Goal: Task Accomplishment & Management: Manage account settings

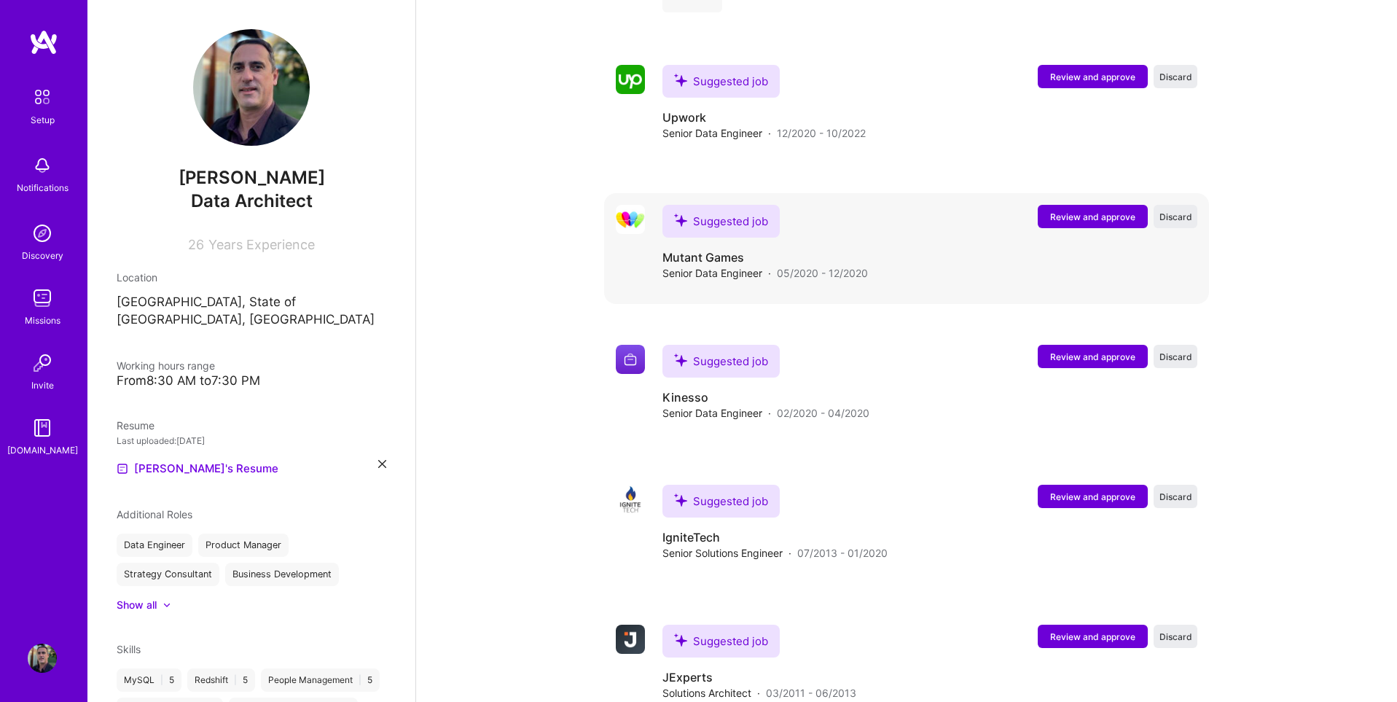
scroll to position [1898, 0]
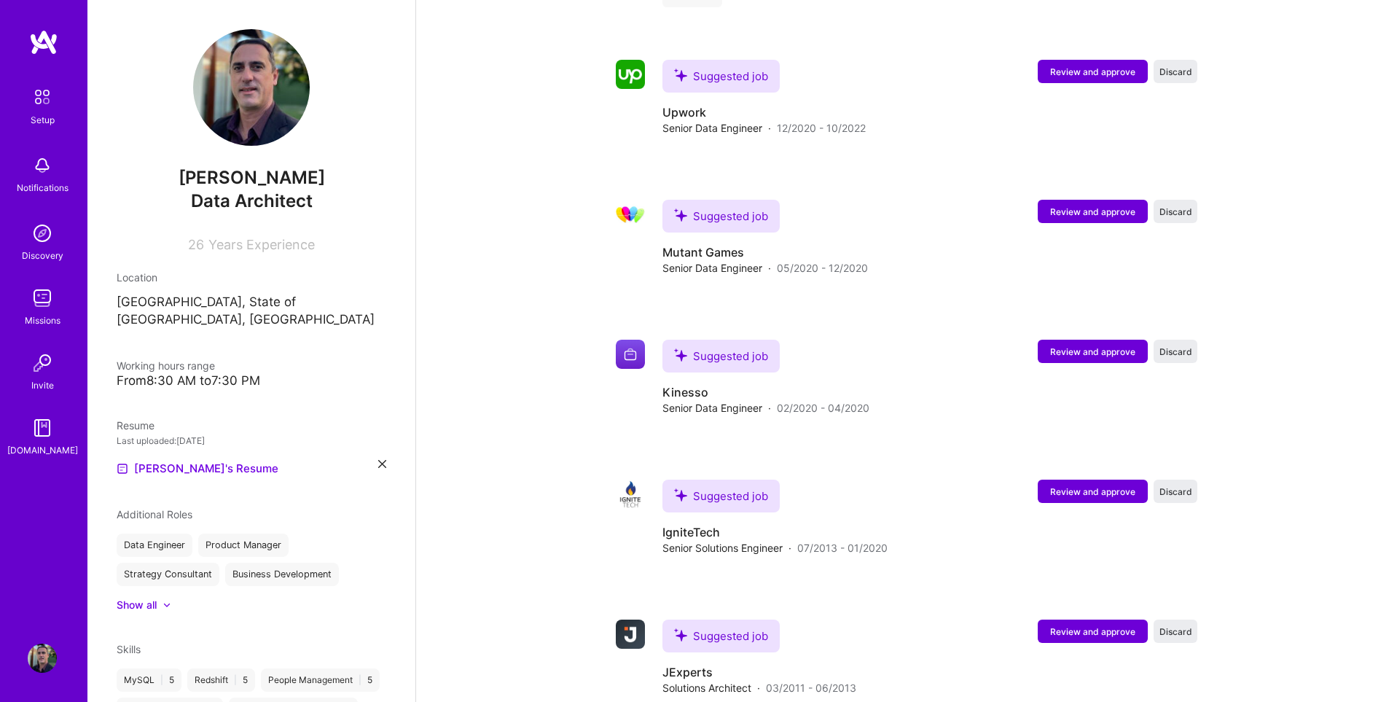
click at [50, 114] on div "Setup" at bounding box center [43, 119] width 24 height 15
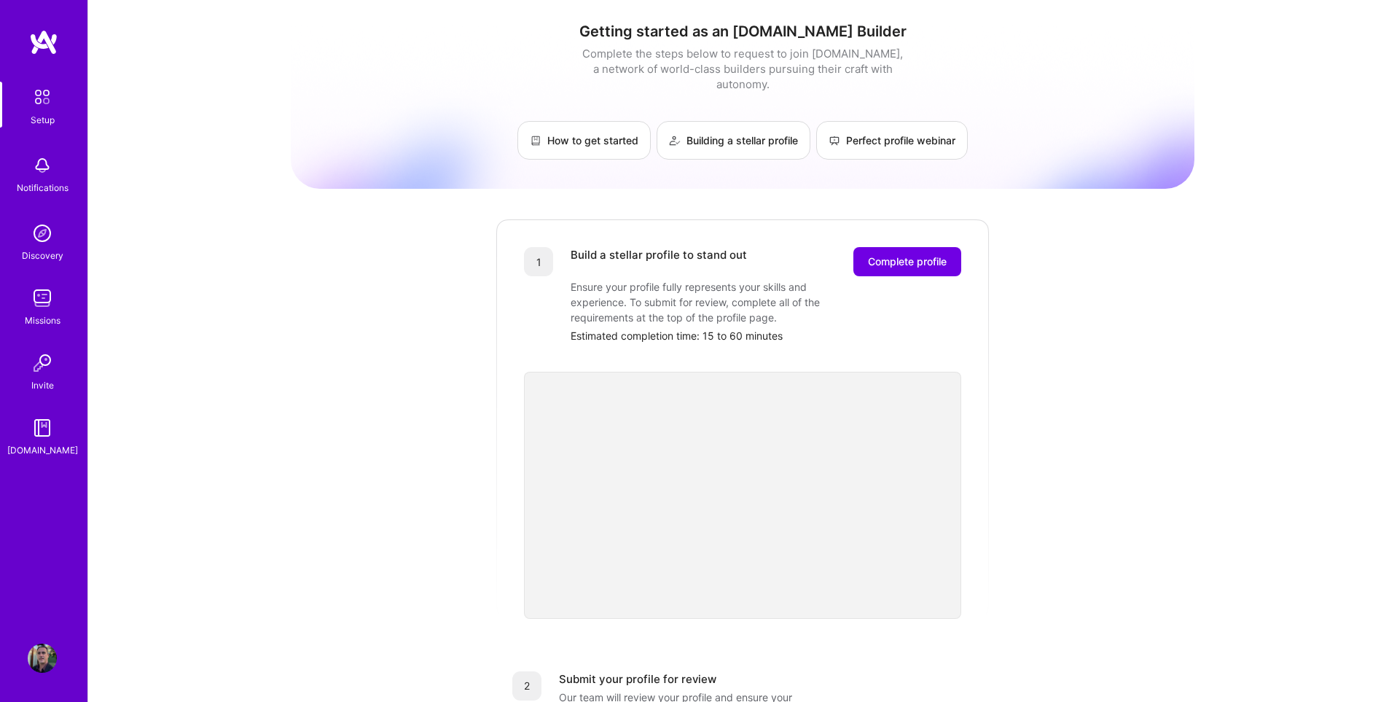
click at [42, 657] on img at bounding box center [42, 658] width 29 height 29
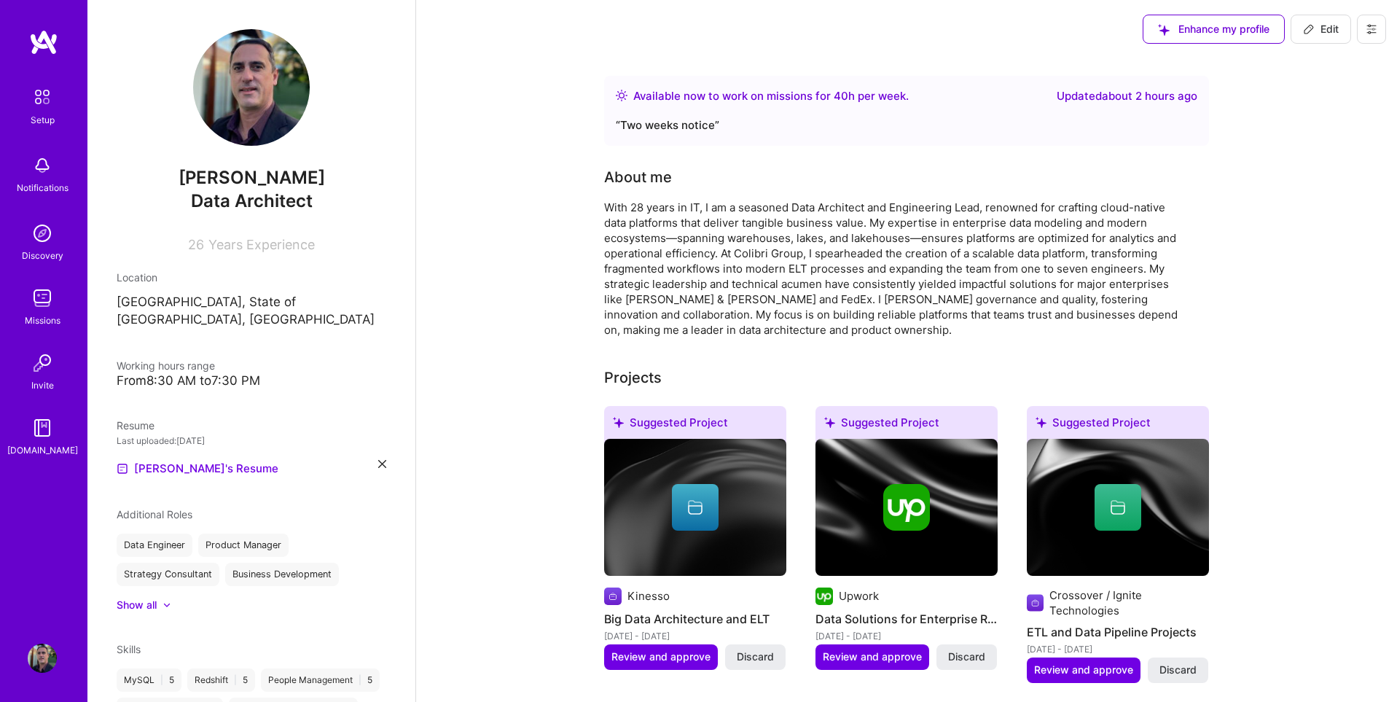
click at [35, 98] on img at bounding box center [42, 97] width 31 height 31
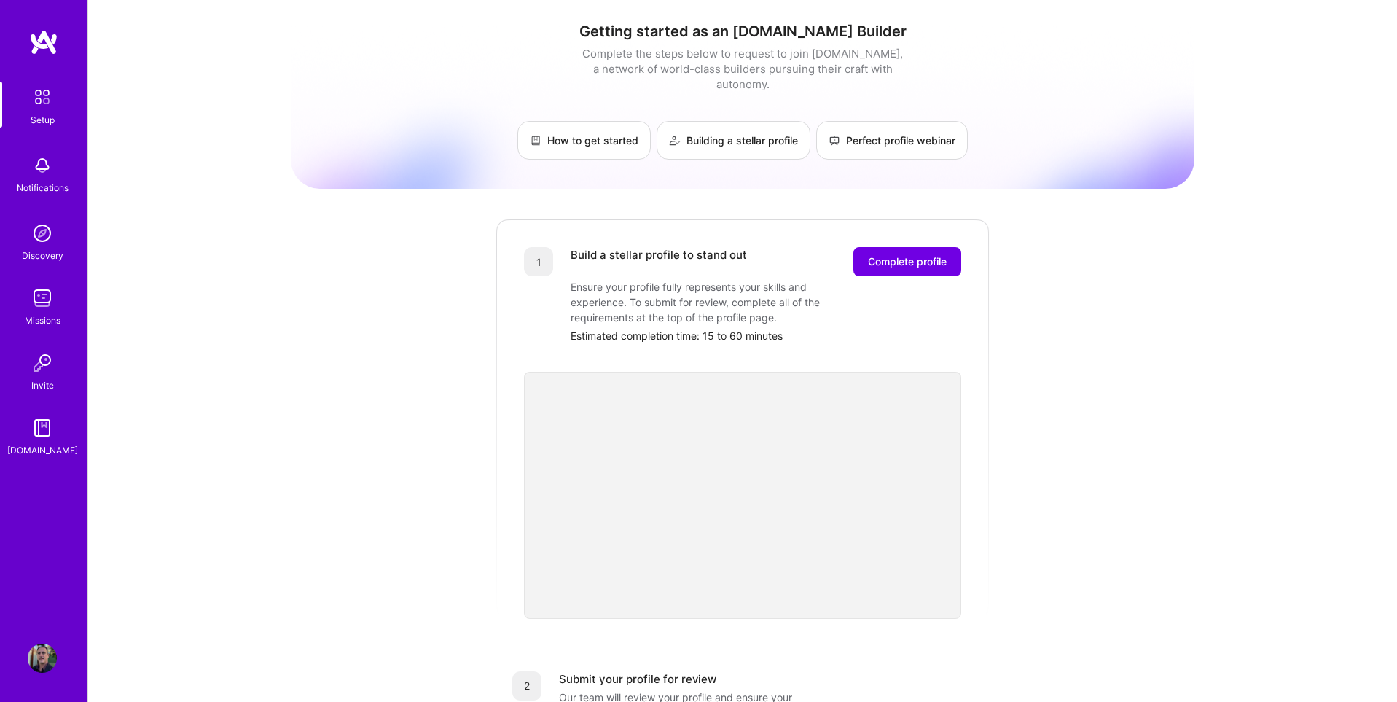
click at [828, 247] on div "Build a stellar profile to stand out Complete profile" at bounding box center [766, 261] width 391 height 29
click at [891, 254] on span "Complete profile" at bounding box center [907, 261] width 79 height 15
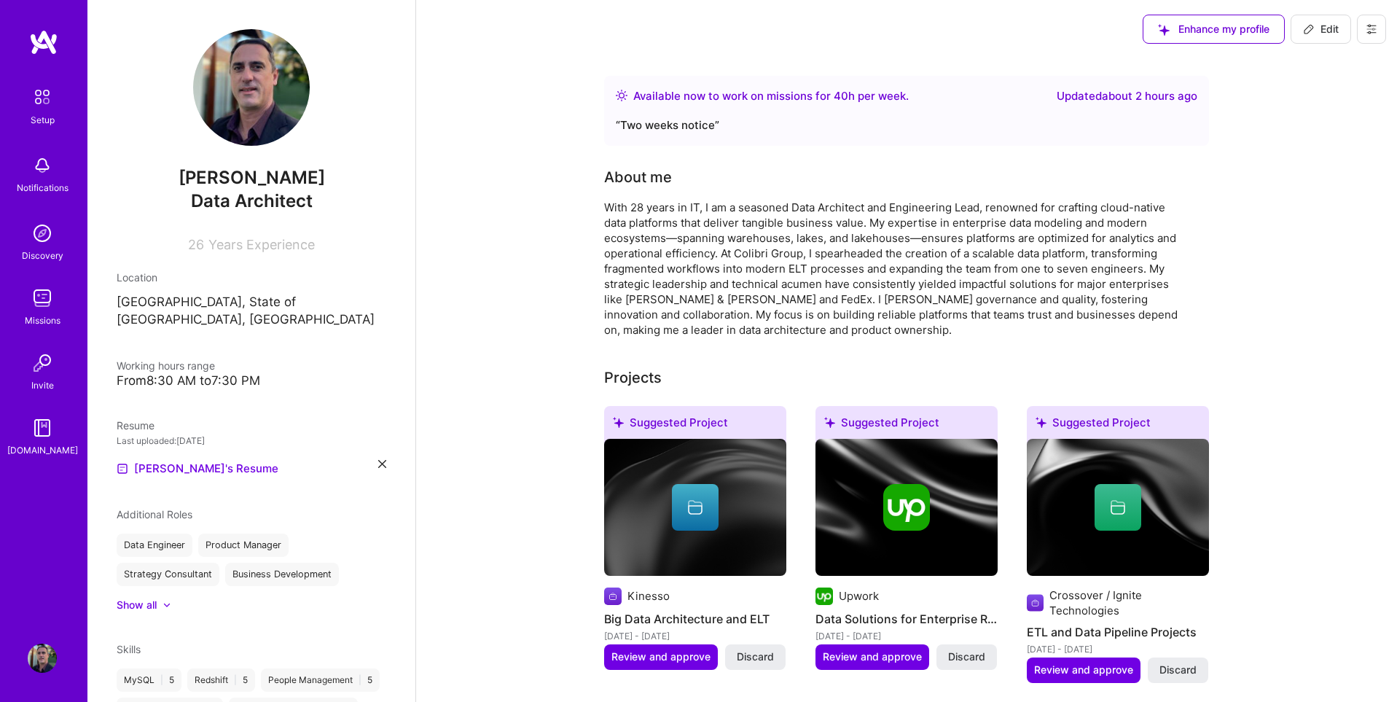
click at [1330, 34] on span "Edit" at bounding box center [1321, 29] width 36 height 15
select select "US"
select select "Right Now"
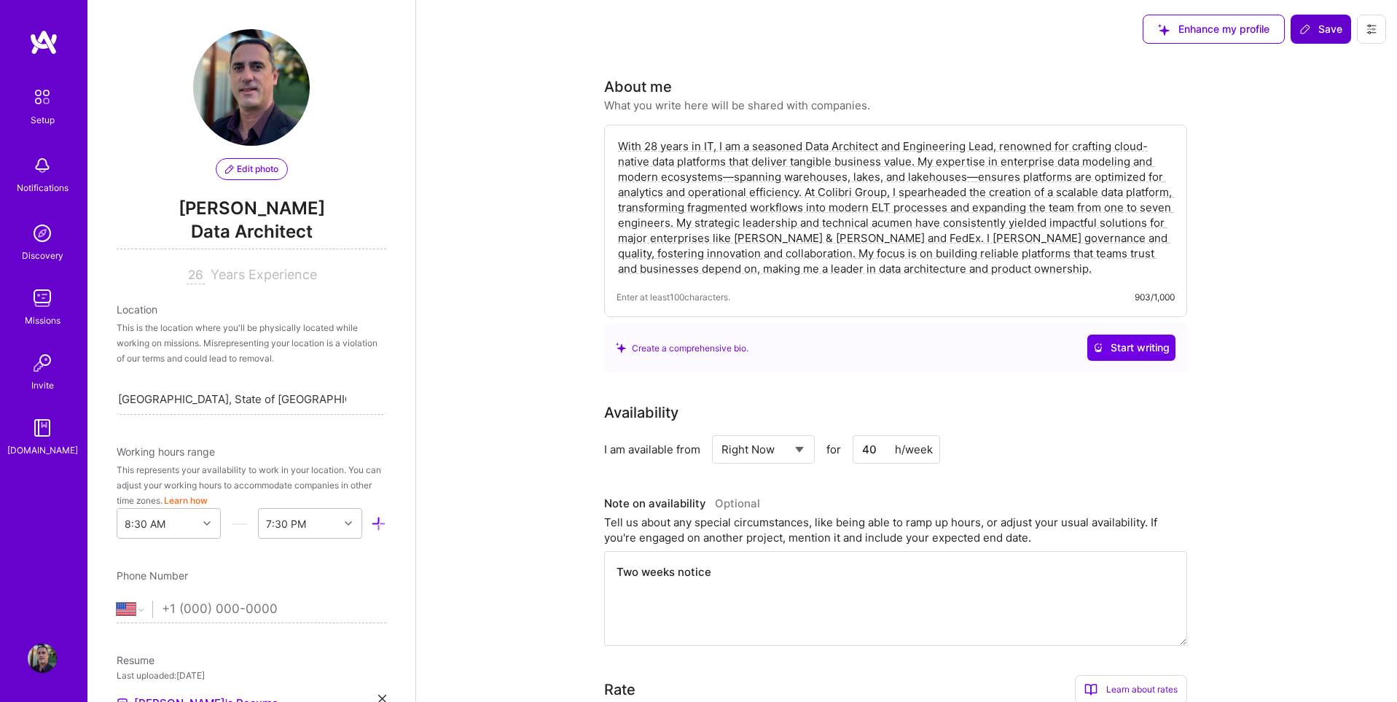
scroll to position [503, 0]
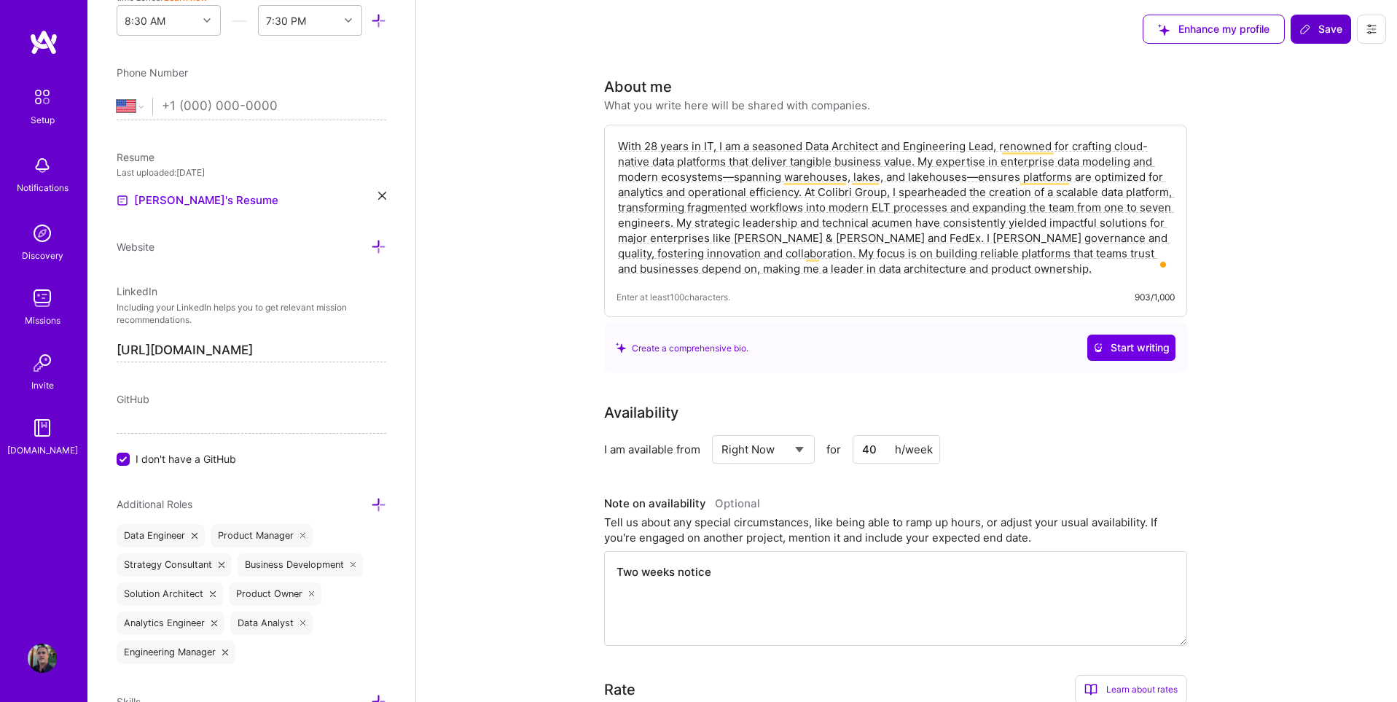
click at [1308, 27] on icon at bounding box center [1306, 29] width 12 height 12
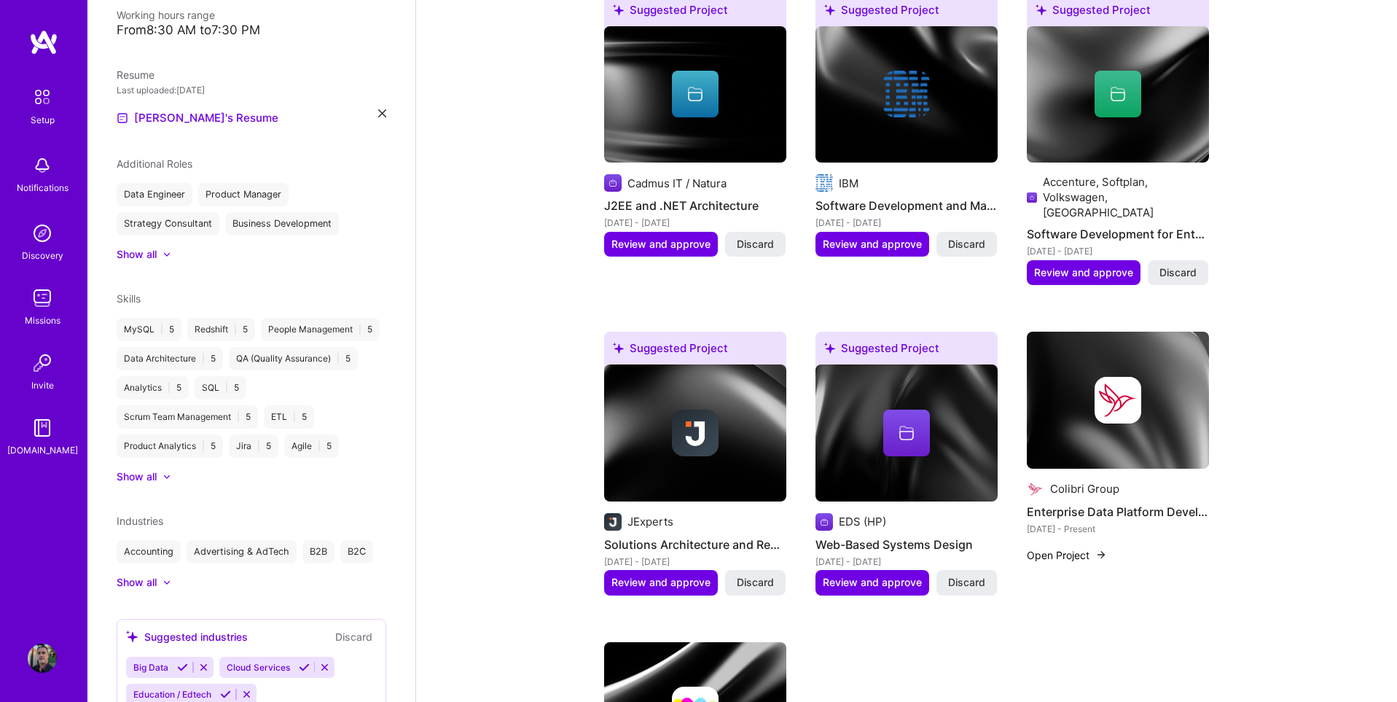
scroll to position [0, 0]
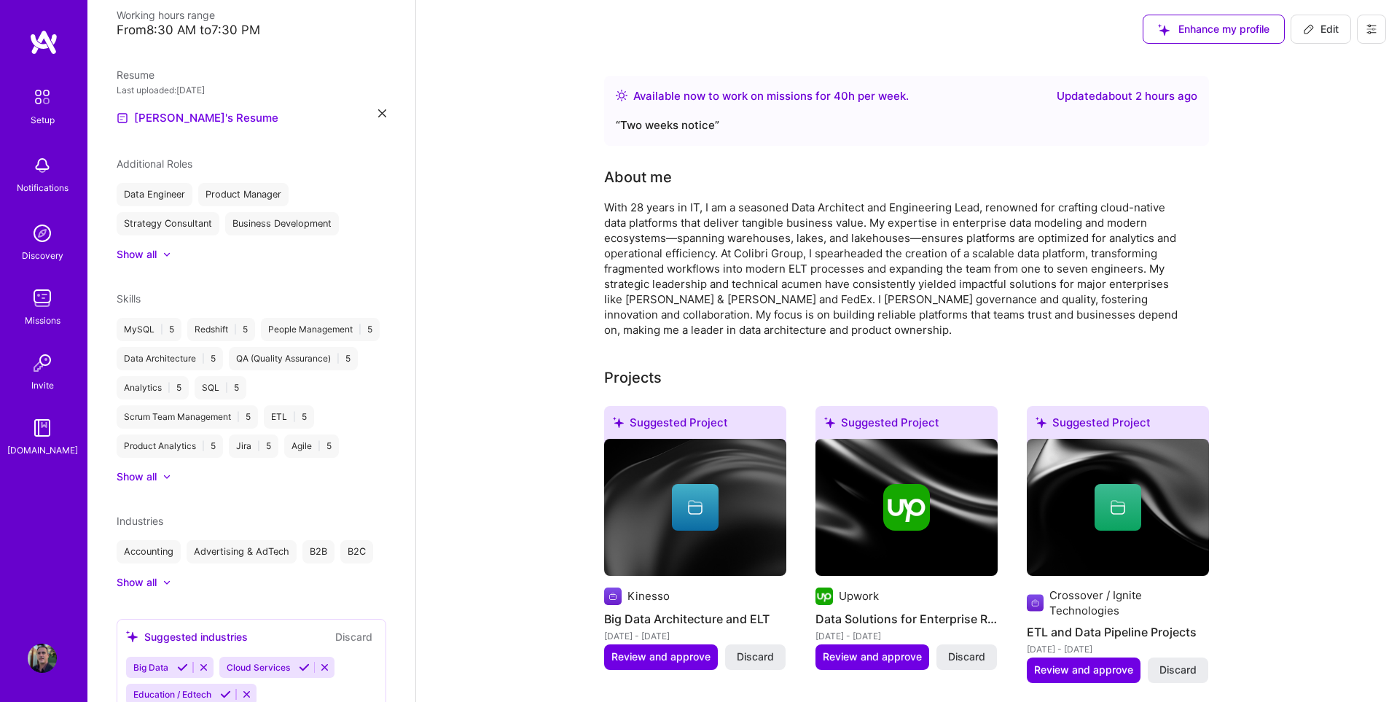
click at [31, 84] on img at bounding box center [42, 97] width 31 height 31
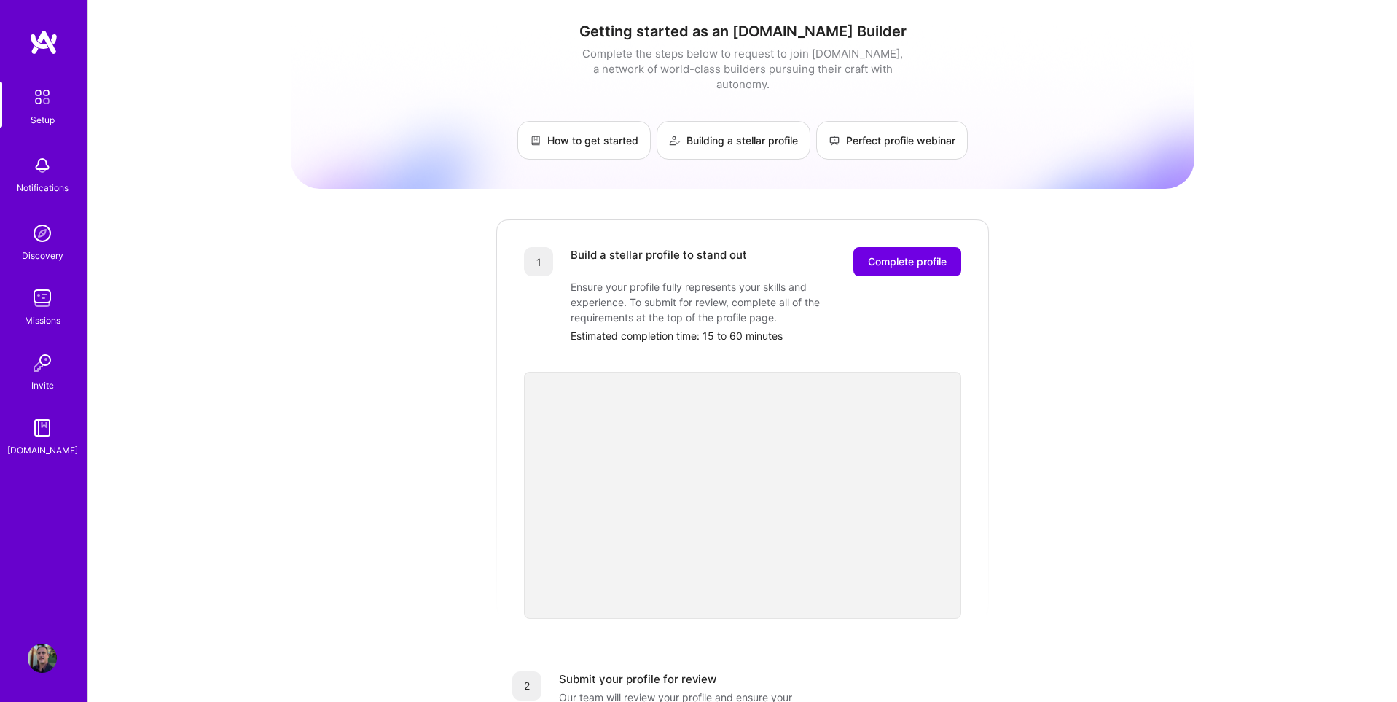
click at [42, 654] on img at bounding box center [42, 658] width 29 height 29
